Goal: Information Seeking & Learning: Learn about a topic

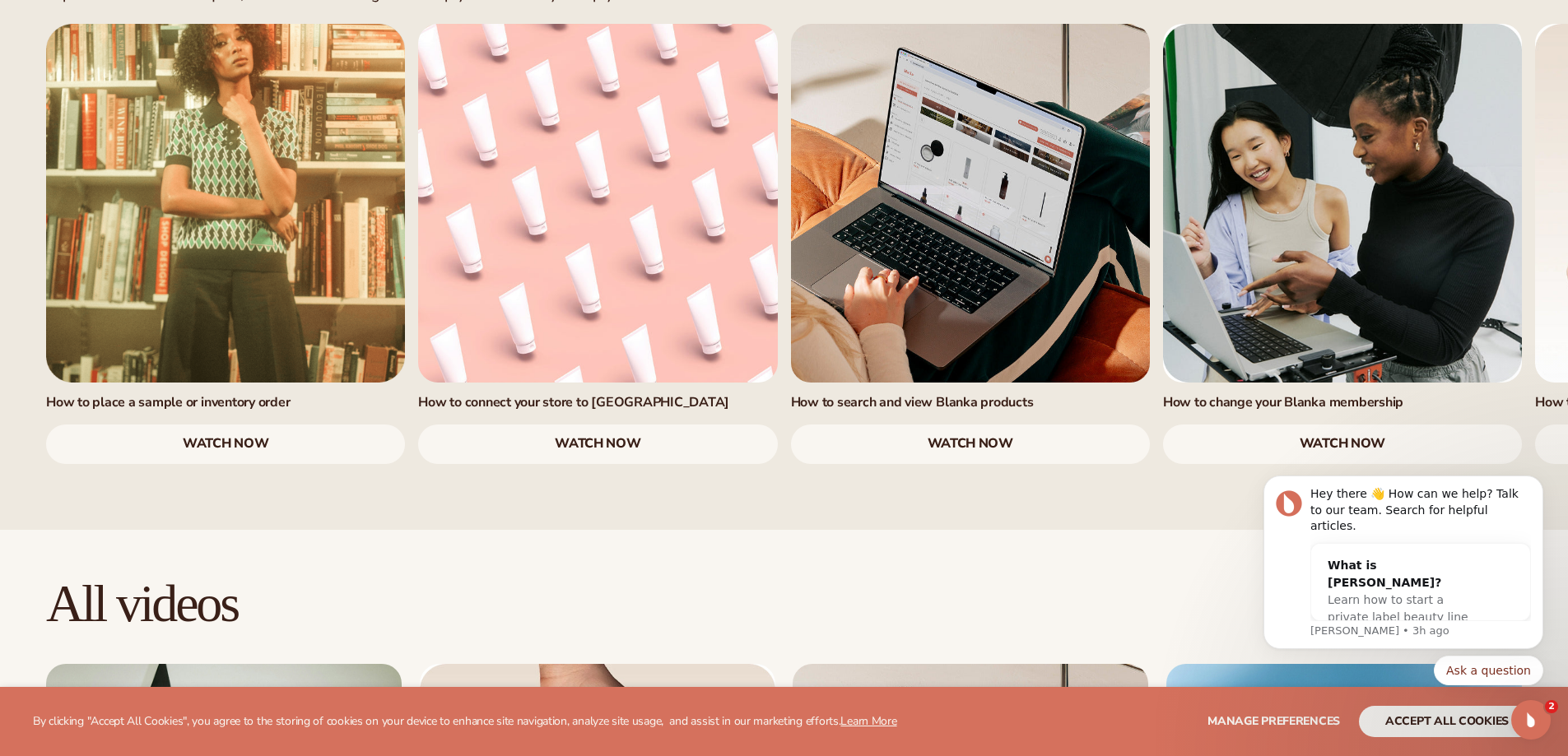
scroll to position [1151, 0]
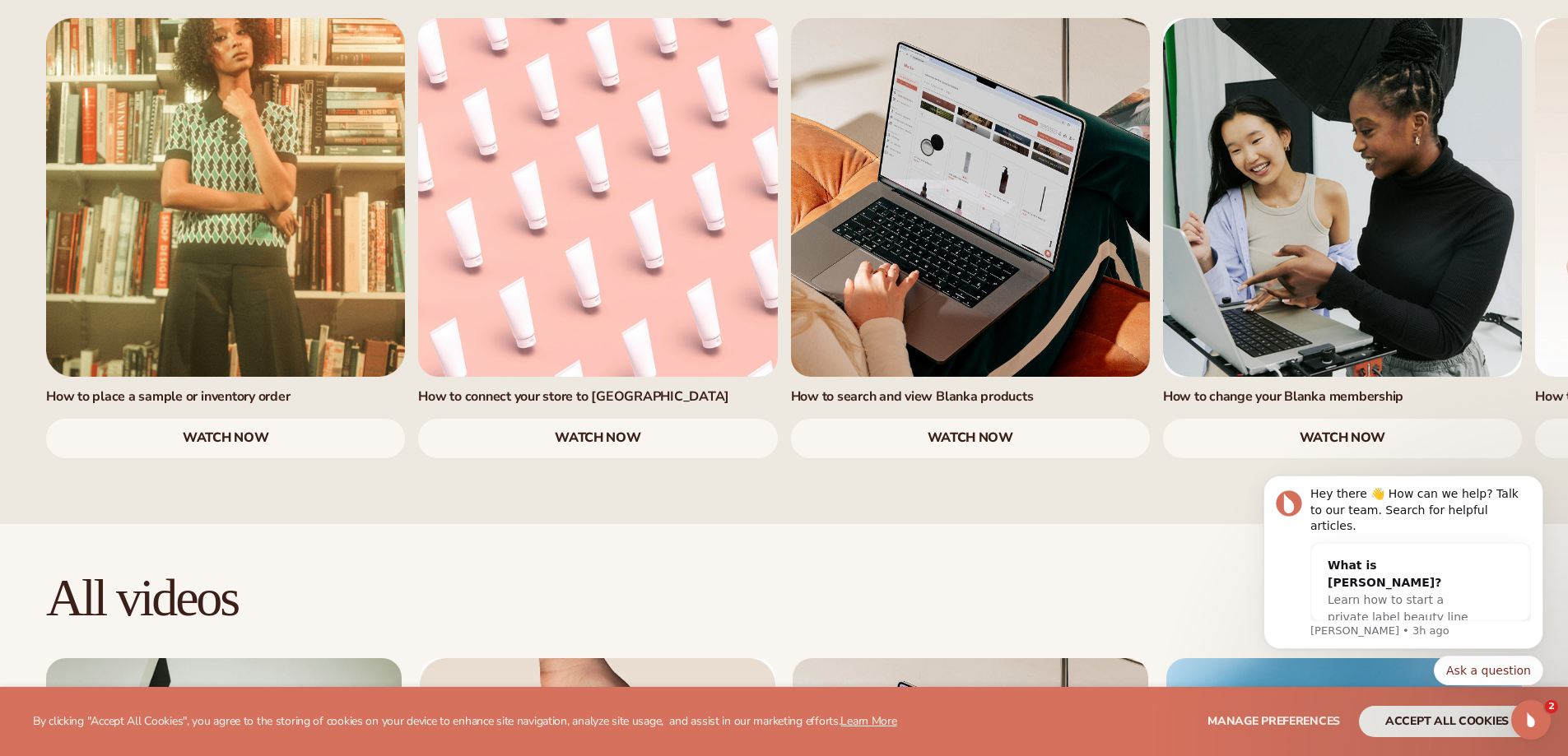
drag, startPoint x: 1431, startPoint y: 384, endPoint x: 1210, endPoint y: 408, distance: 222.3
click at [1210, 408] on div "Learn how to use [PERSON_NAME] Explore our collection of quick, how-to videos d…" at bounding box center [784, 186] width 1568 height 675
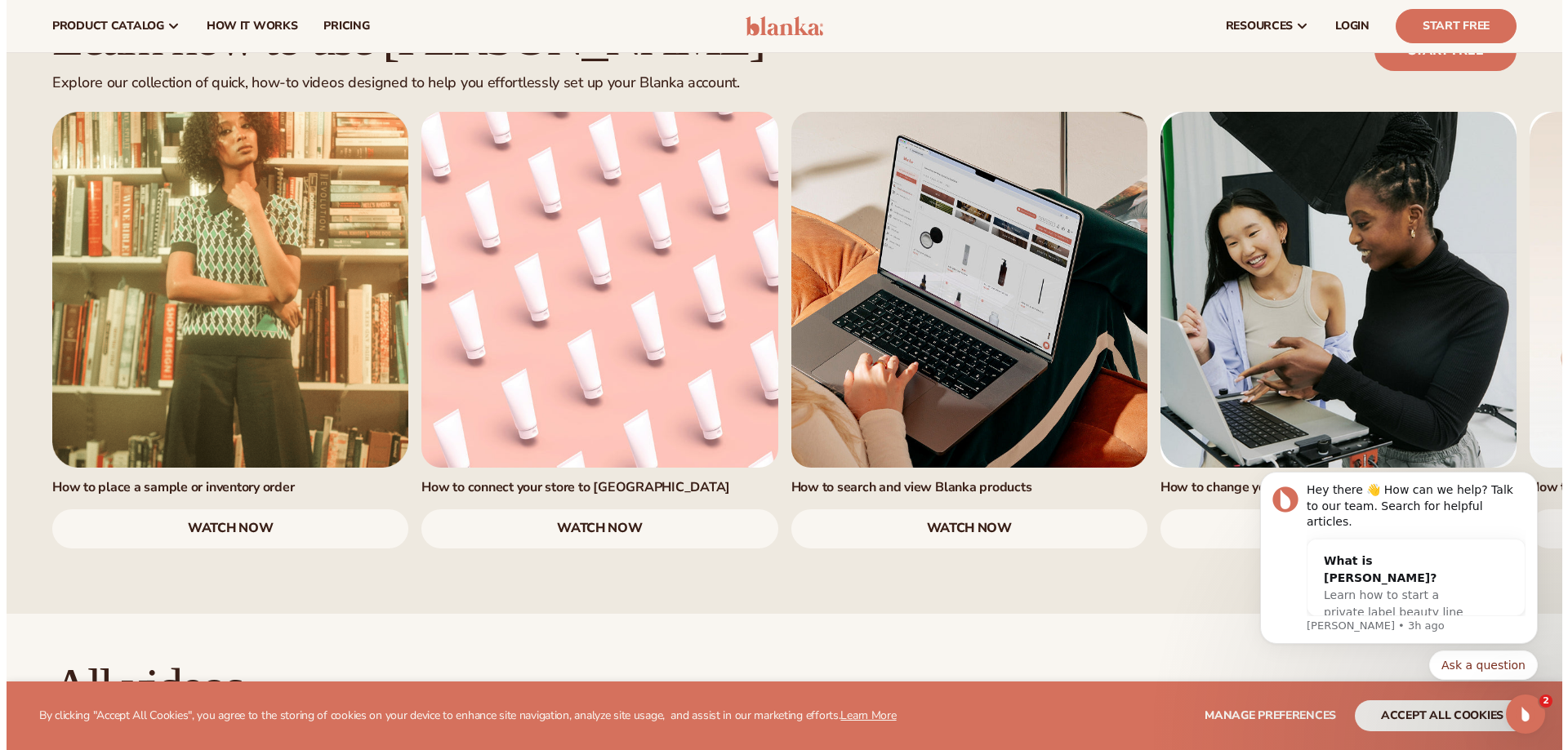
scroll to position [898, 0]
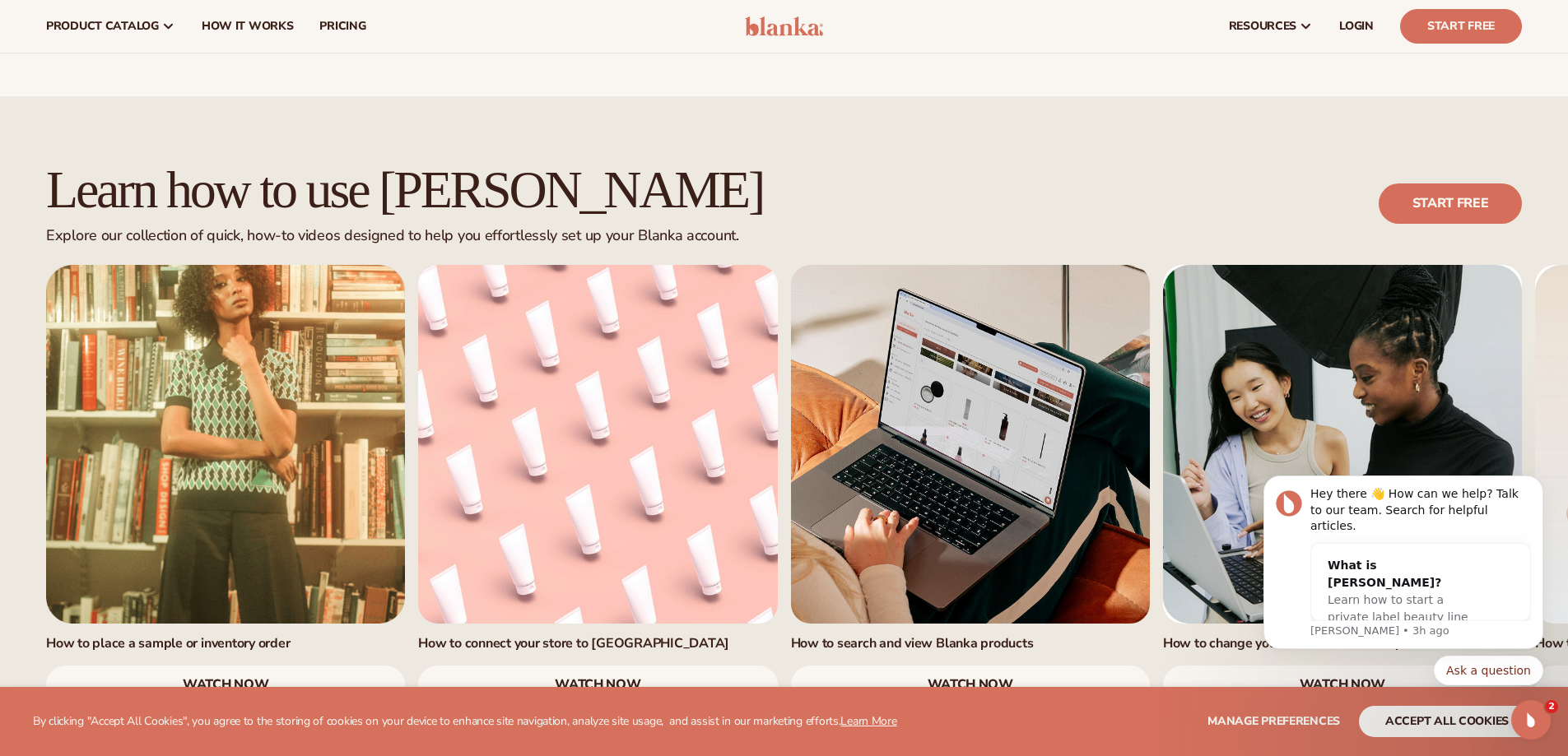
click at [200, 666] on link "watch now" at bounding box center [225, 685] width 359 height 40
